Goal: Information Seeking & Learning: Learn about a topic

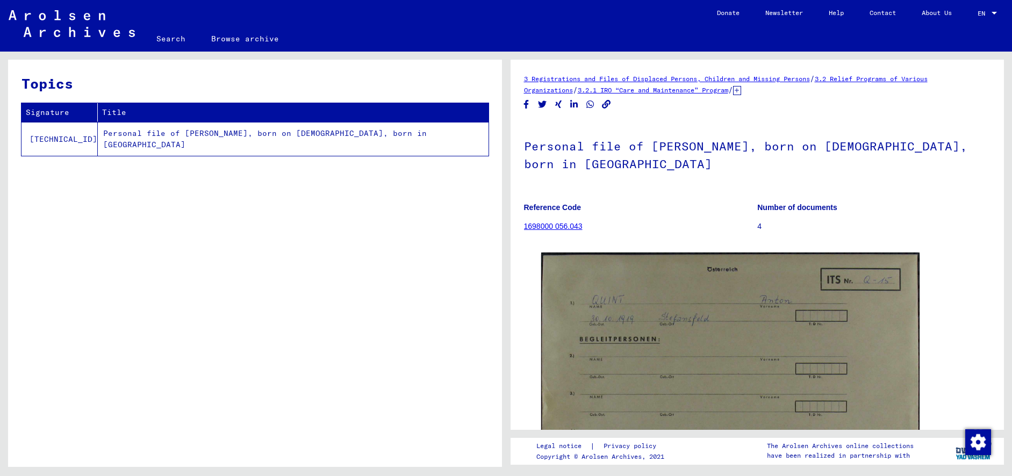
click at [560, 225] on link "1698000 056.043" at bounding box center [553, 226] width 59 height 9
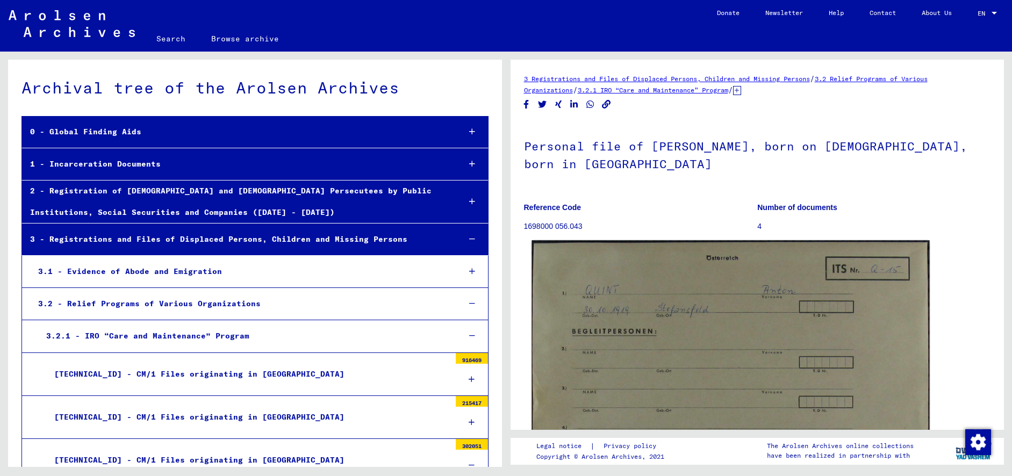
scroll to position [4629, 0]
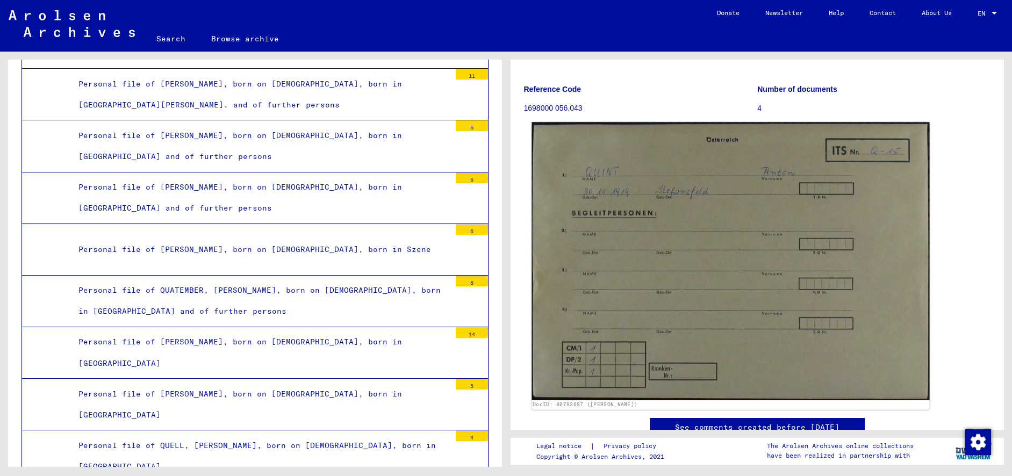
scroll to position [317, 0]
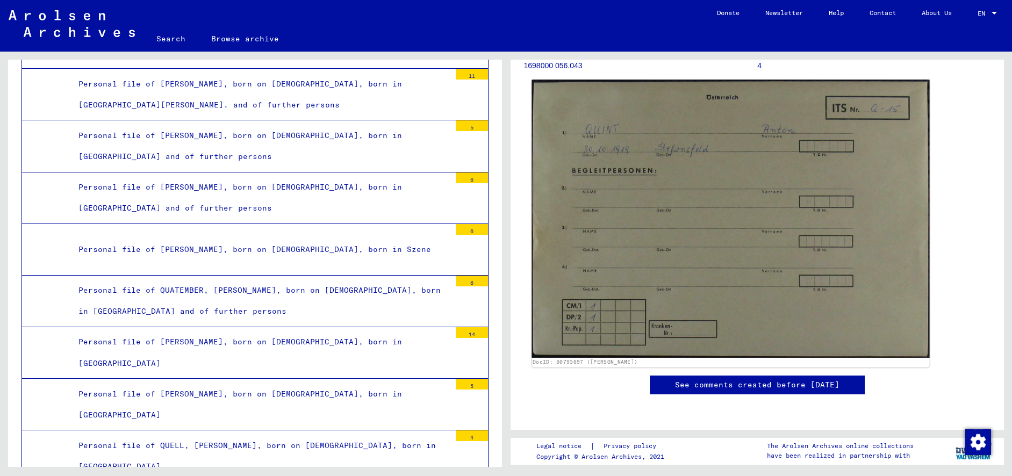
click at [733, 138] on img at bounding box center [731, 219] width 398 height 278
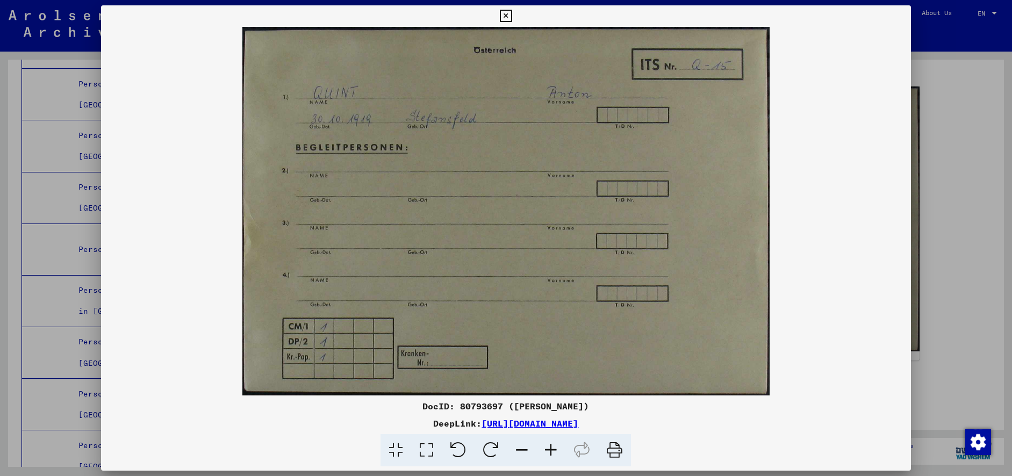
click at [512, 12] on icon at bounding box center [506, 16] width 12 height 13
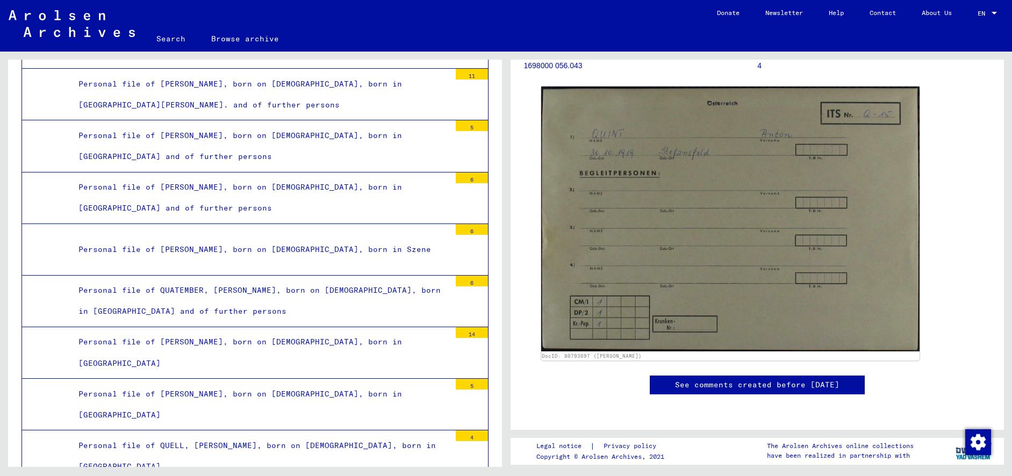
scroll to position [0, 0]
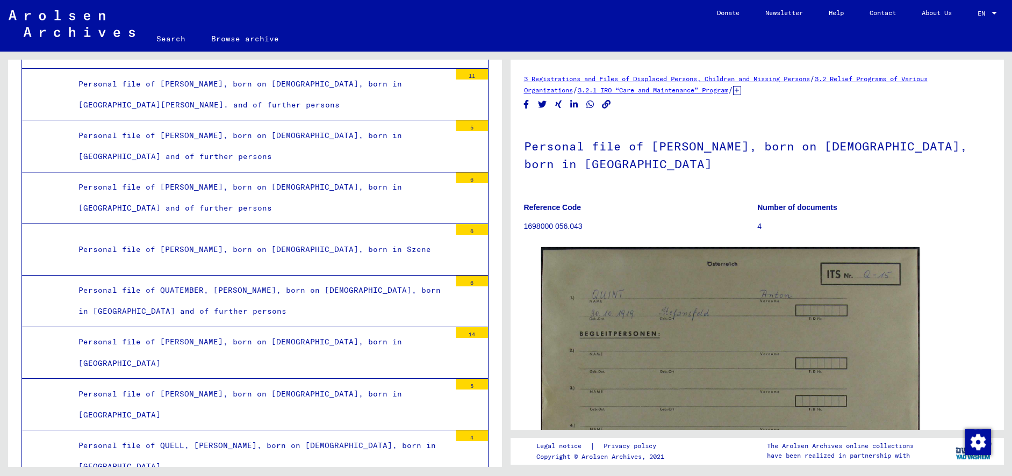
click at [764, 221] on p "4" at bounding box center [873, 226] width 233 height 11
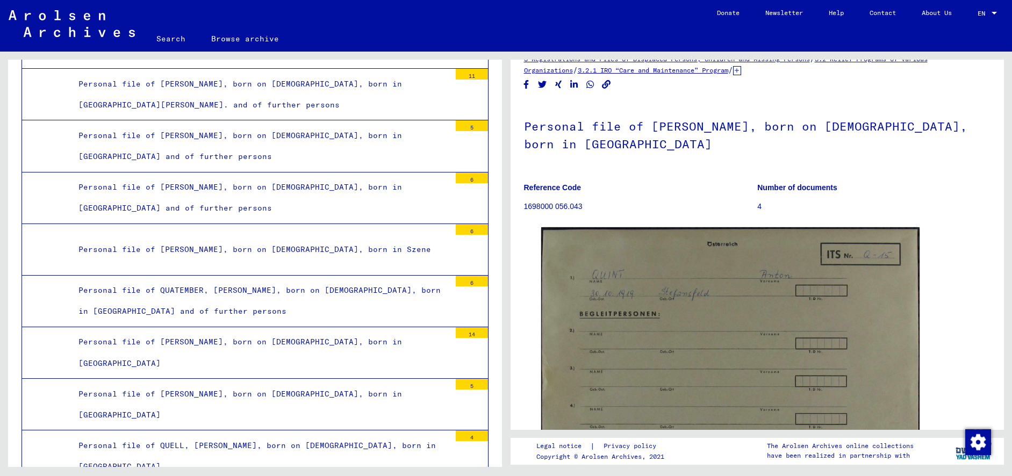
click at [741, 71] on icon at bounding box center [737, 70] width 8 height 9
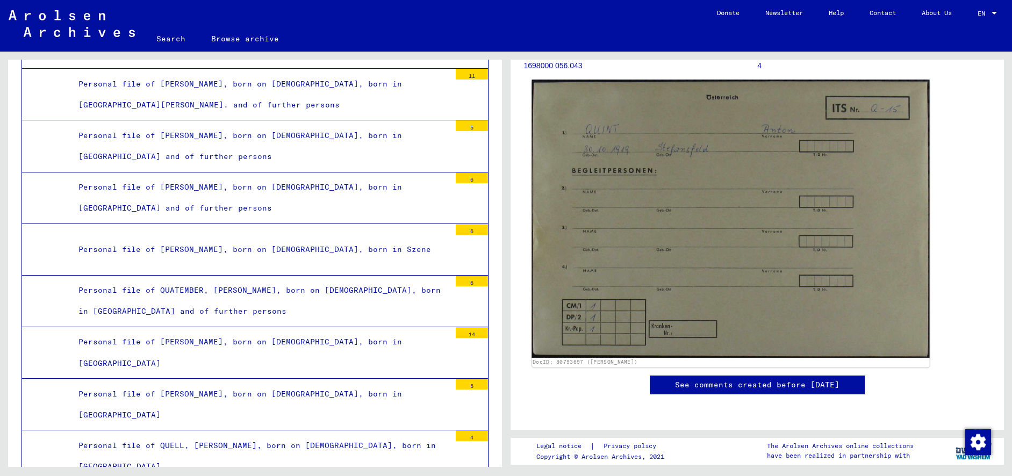
scroll to position [226, 0]
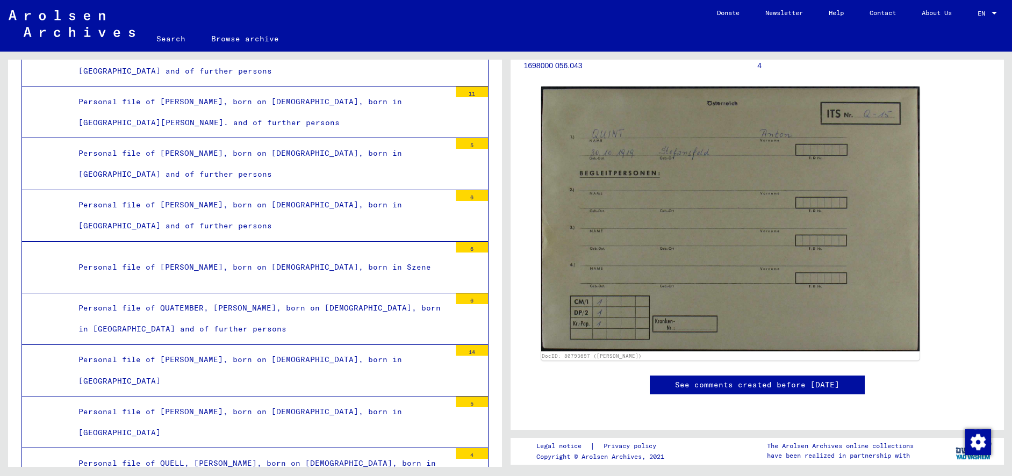
scroll to position [4561, 0]
